Goal: Communication & Community: Answer question/provide support

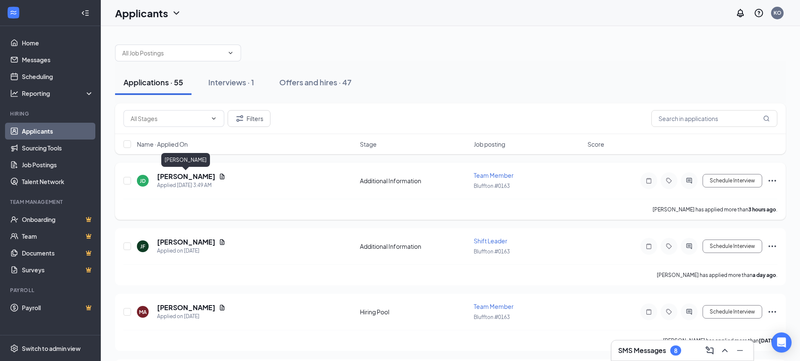
click at [186, 176] on h5 "[PERSON_NAME]" at bounding box center [186, 176] width 58 height 9
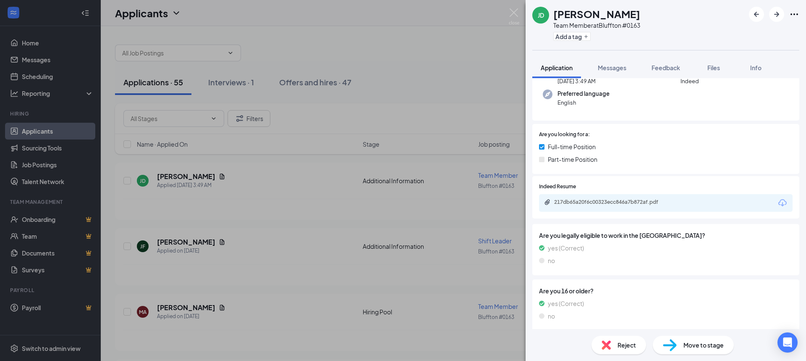
scroll to position [98, 0]
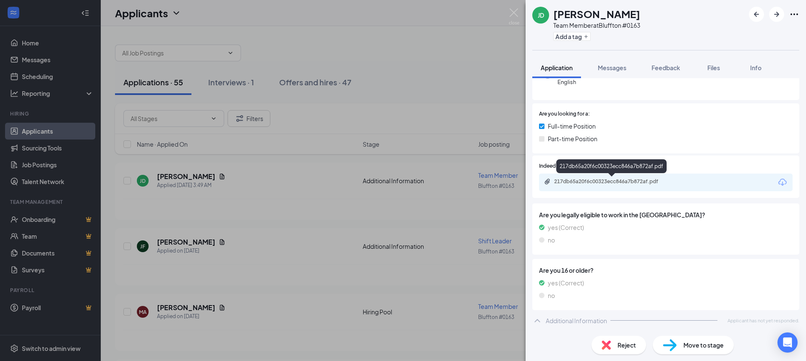
click at [609, 184] on div "217db65a20f6c00323ecc846a7b872af.pdf" at bounding box center [613, 181] width 118 height 7
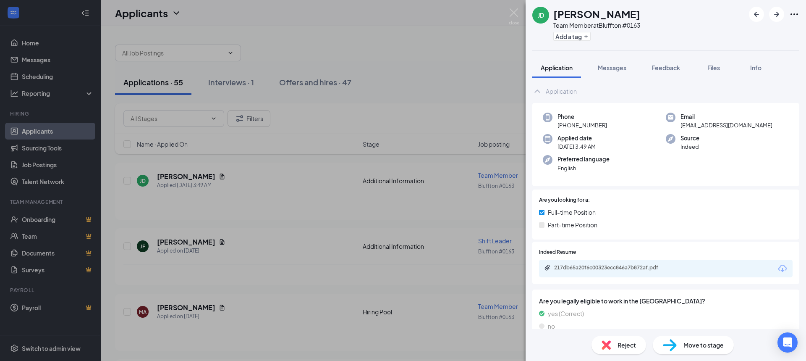
scroll to position [0, 0]
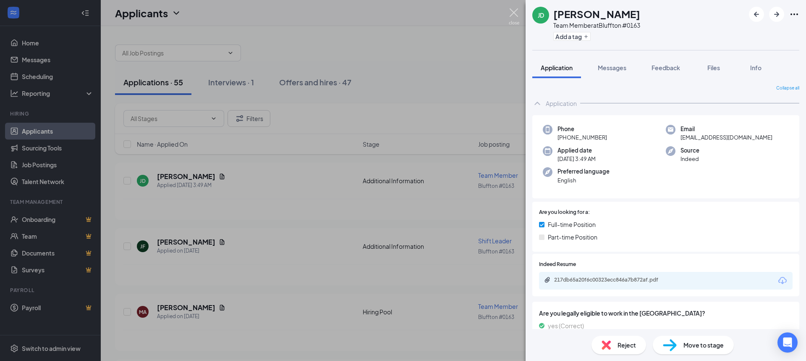
click at [514, 12] on img at bounding box center [514, 16] width 10 height 16
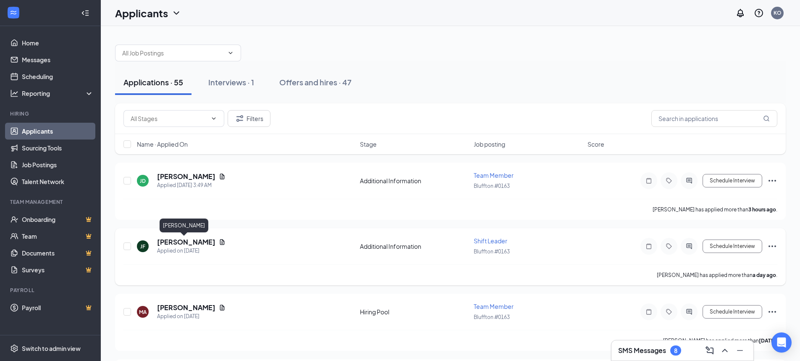
click at [195, 241] on h5 "[PERSON_NAME]" at bounding box center [186, 241] width 58 height 9
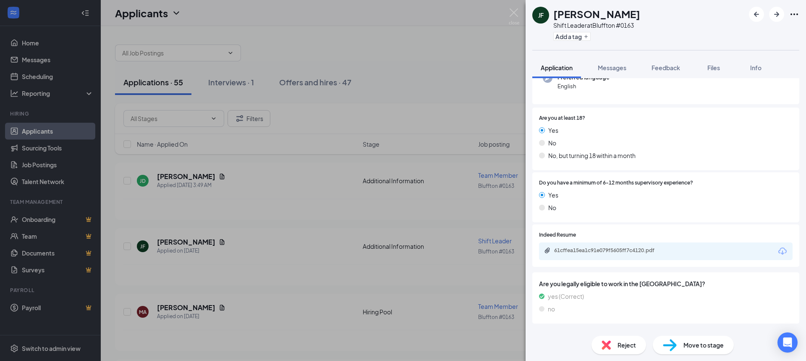
scroll to position [108, 0]
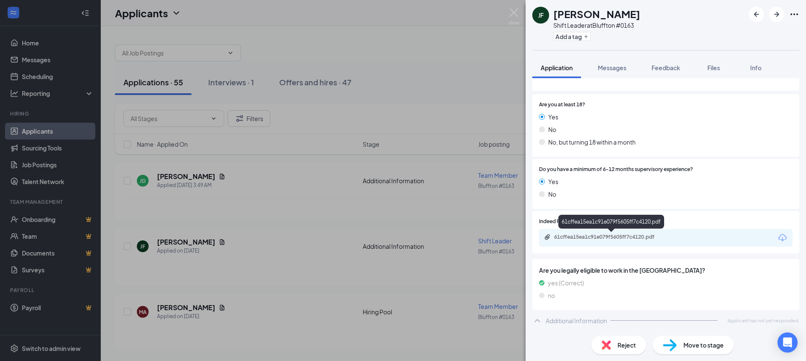
click at [643, 241] on div "61cffea15ea1c91e079f5605ff7c4120.pdf" at bounding box center [612, 238] width 136 height 8
click at [514, 13] on img at bounding box center [514, 16] width 10 height 16
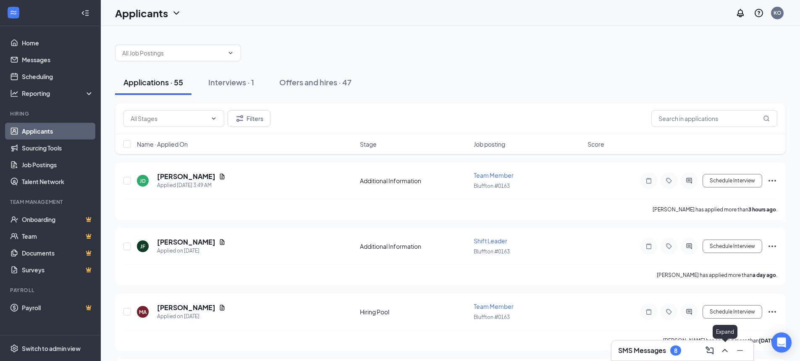
click at [722, 352] on icon "ChevronUp" at bounding box center [725, 350] width 10 height 10
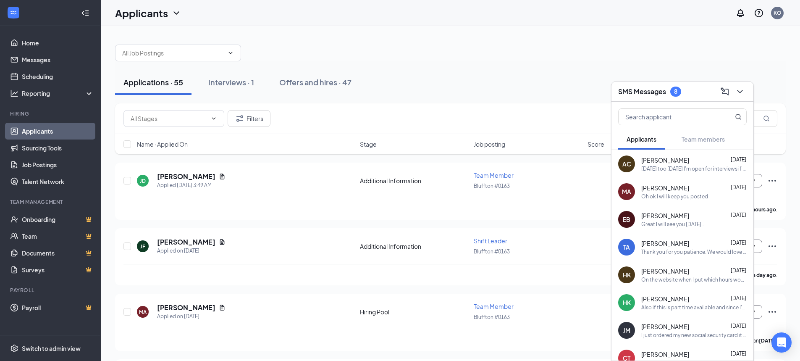
click at [645, 194] on div "Oh ok I will keep you posted" at bounding box center [674, 196] width 67 height 7
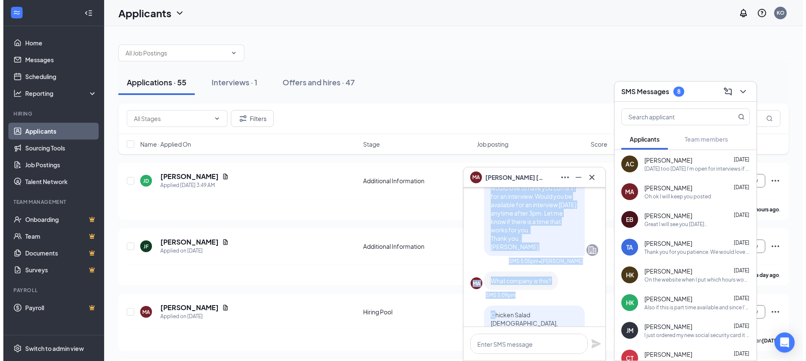
scroll to position [-42, 0]
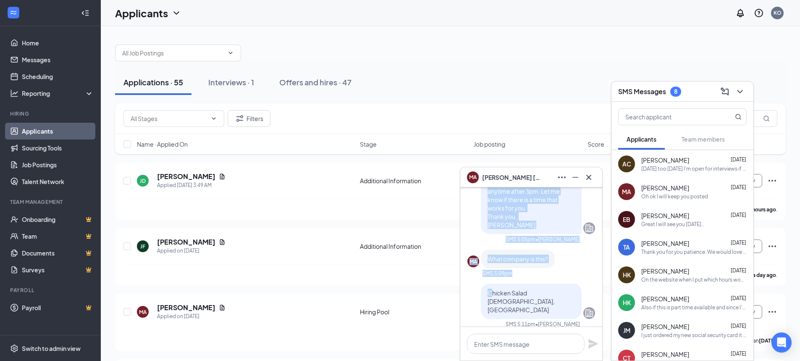
drag, startPoint x: 482, startPoint y: 259, endPoint x: 504, endPoint y: 248, distance: 25.4
click at [504, 234] on div "Hello [PERSON_NAME], Thank you for you patience. We would love to have you come…" at bounding box center [531, 187] width 101 height 94
copy span "Thank you for you patience. We would love to have you come in for an interview.…"
click at [590, 180] on icon "Cross" at bounding box center [589, 177] width 10 height 10
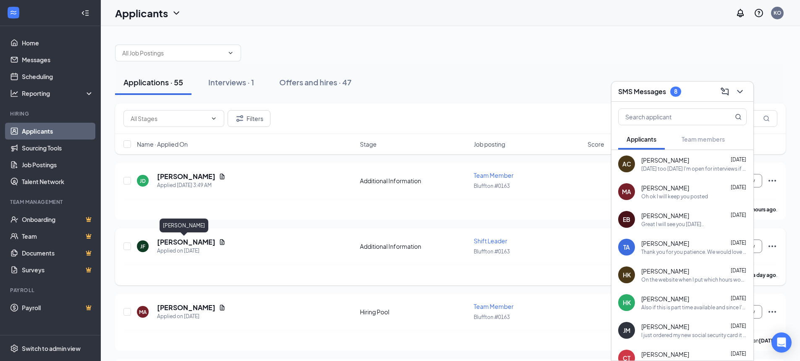
click at [185, 243] on h5 "[PERSON_NAME]" at bounding box center [186, 241] width 58 height 9
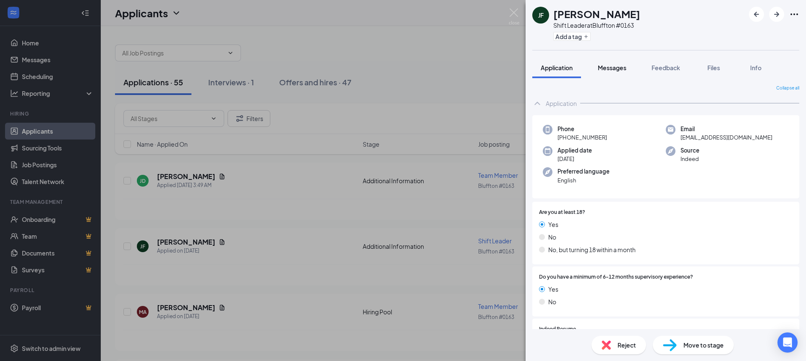
click at [611, 73] on button "Messages" at bounding box center [612, 67] width 45 height 21
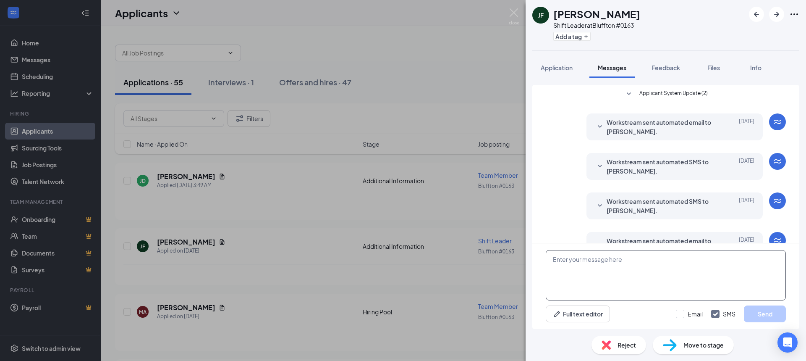
click at [569, 266] on textarea at bounding box center [666, 275] width 240 height 50
paste textarea "Thank you for you patience. We would love to have you come in for an interview.…"
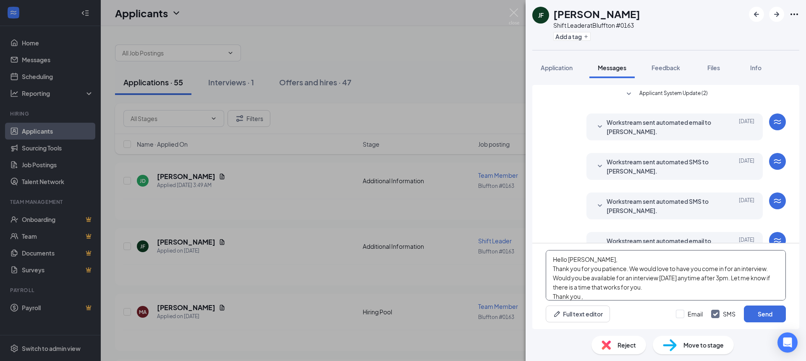
scroll to position [9, 0]
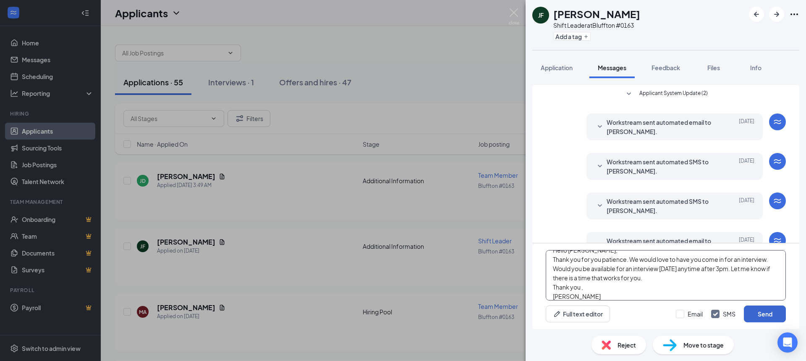
type textarea "Hello [PERSON_NAME], Thank you for you patience. We would love to have you come…"
click at [762, 314] on button "Send" at bounding box center [765, 313] width 42 height 17
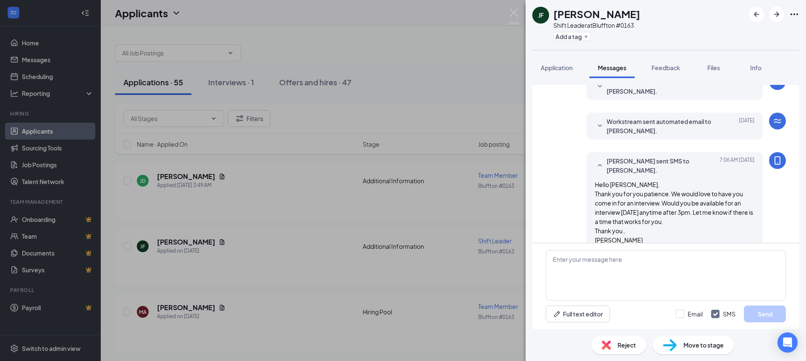
scroll to position [213, 0]
